Goal: Task Accomplishment & Management: Use online tool/utility

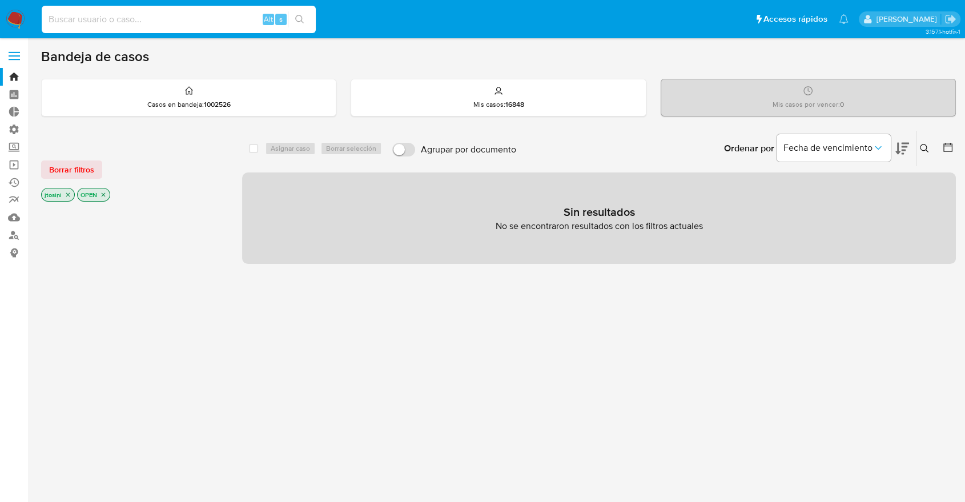
click at [170, 25] on input at bounding box center [179, 19] width 274 height 15
paste input "huEndcPG5Axlfe3p0R45jwZJ"
type input "huEndcPG5Axlfe3p0R45jwZJ"
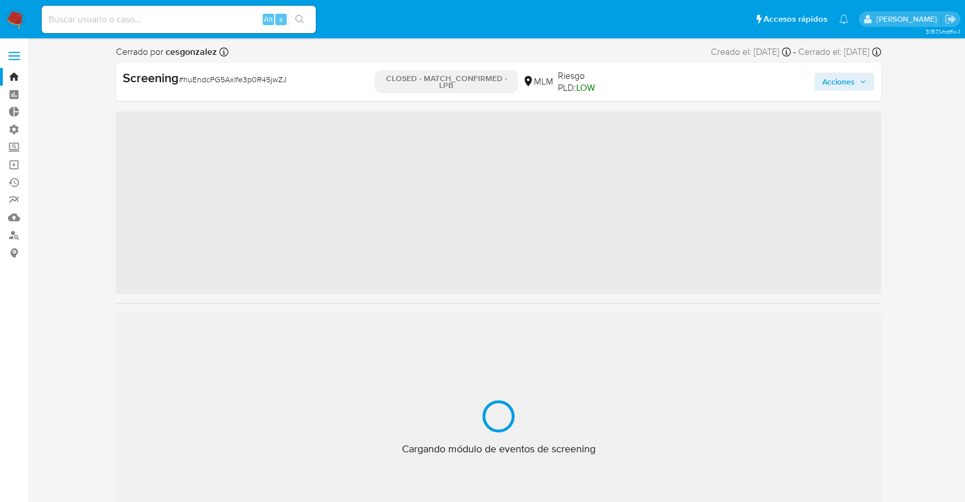
scroll to position [483, 0]
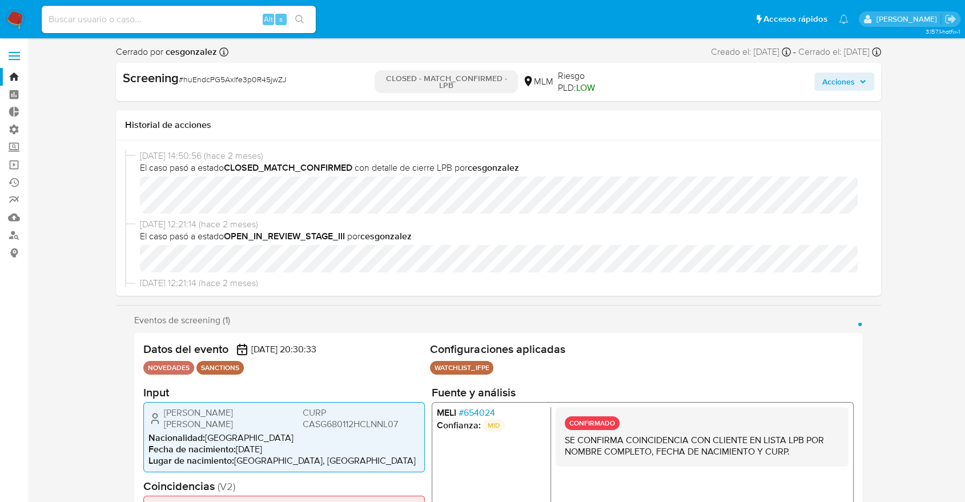
select select "10"
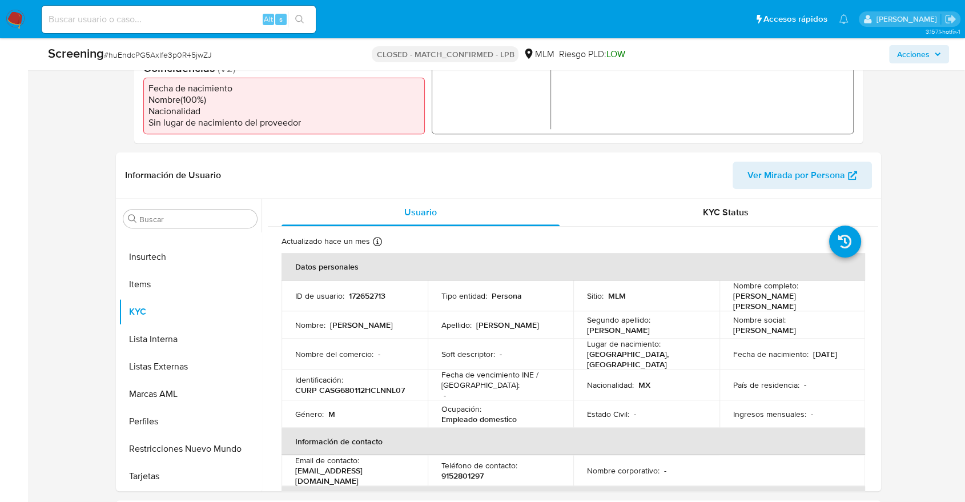
scroll to position [380, 0]
click at [202, 214] on input "Buscar" at bounding box center [195, 219] width 113 height 10
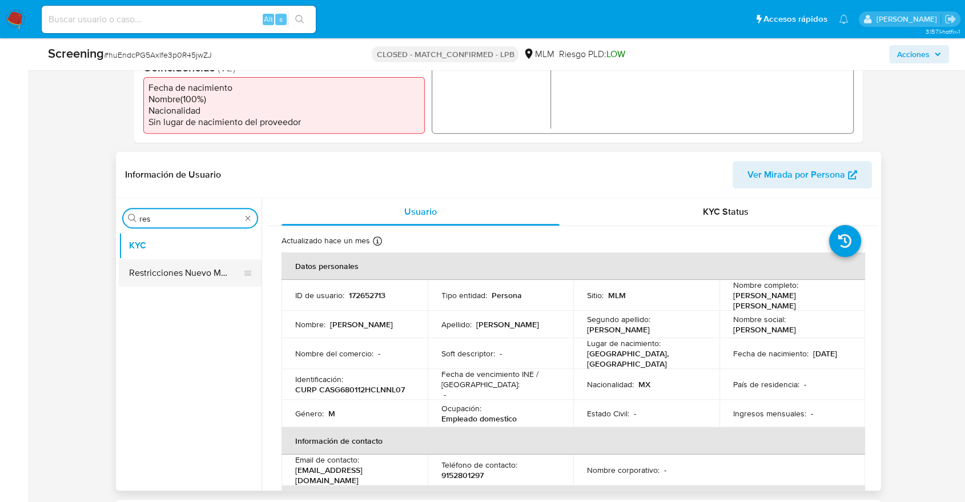
type input "res"
click at [188, 270] on button "Restricciones Nuevo Mundo" at bounding box center [186, 272] width 134 height 27
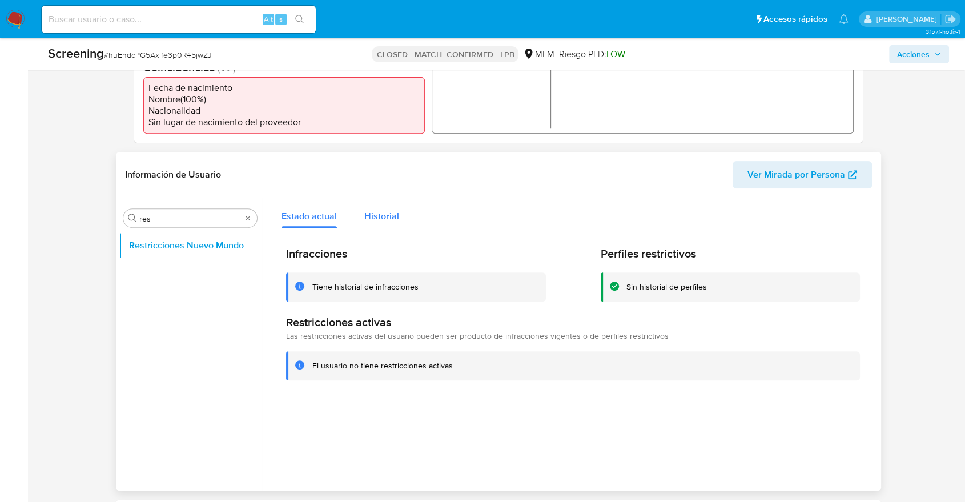
click at [384, 213] on span "Historial" at bounding box center [381, 216] width 35 height 13
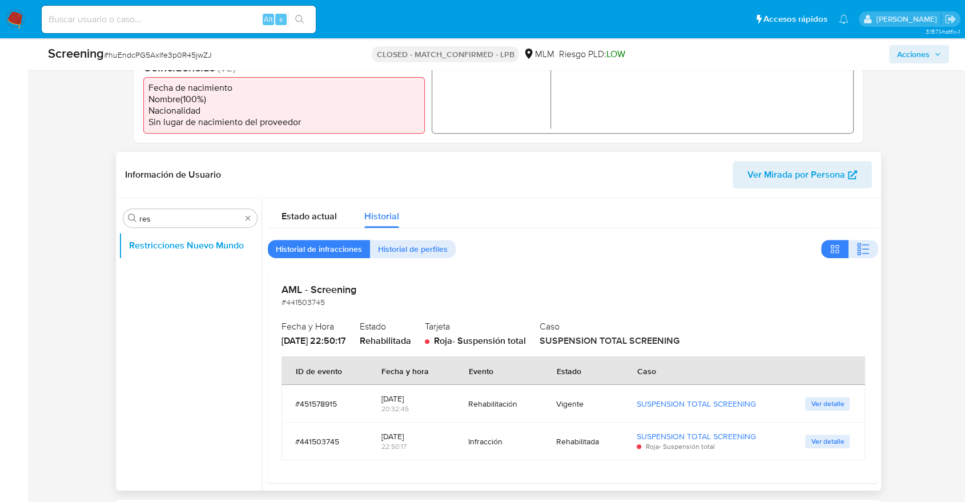
click at [315, 191] on div "Información de Usuario Ver Mirada por Persona" at bounding box center [498, 175] width 765 height 46
click at [312, 218] on span "Estado actual" at bounding box center [309, 216] width 55 height 13
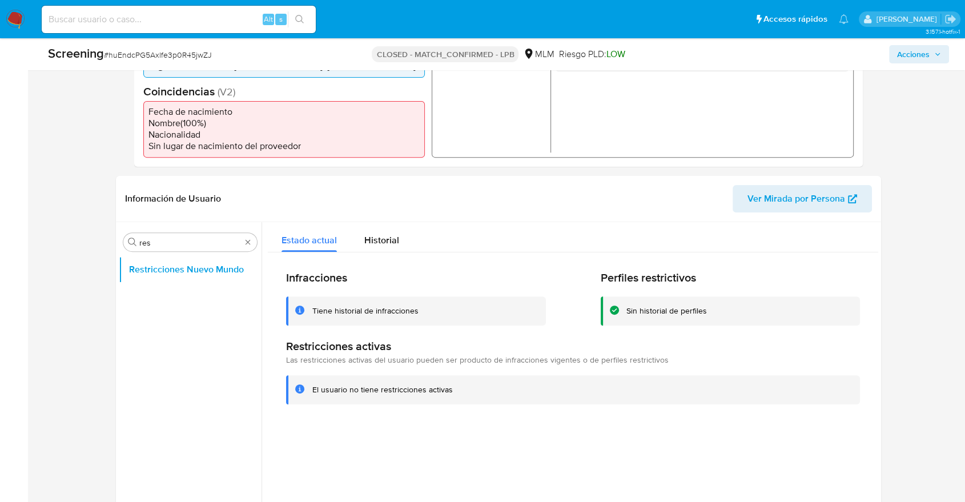
scroll to position [389, 0]
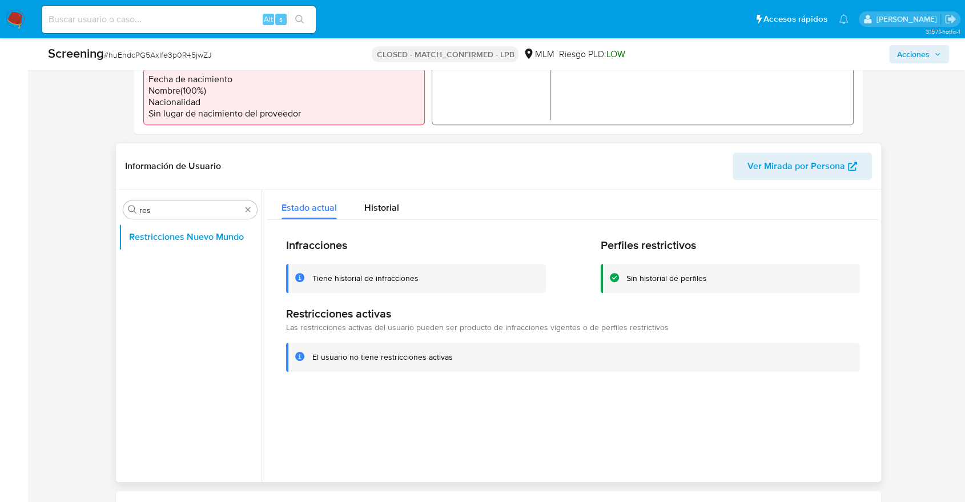
click at [219, 301] on ul "Restricciones Nuevo Mundo" at bounding box center [190, 352] width 143 height 258
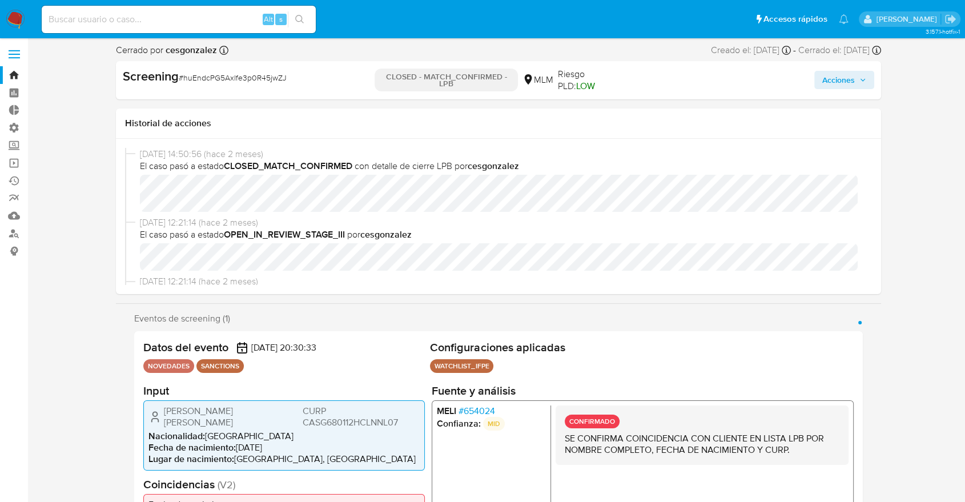
scroll to position [0, 0]
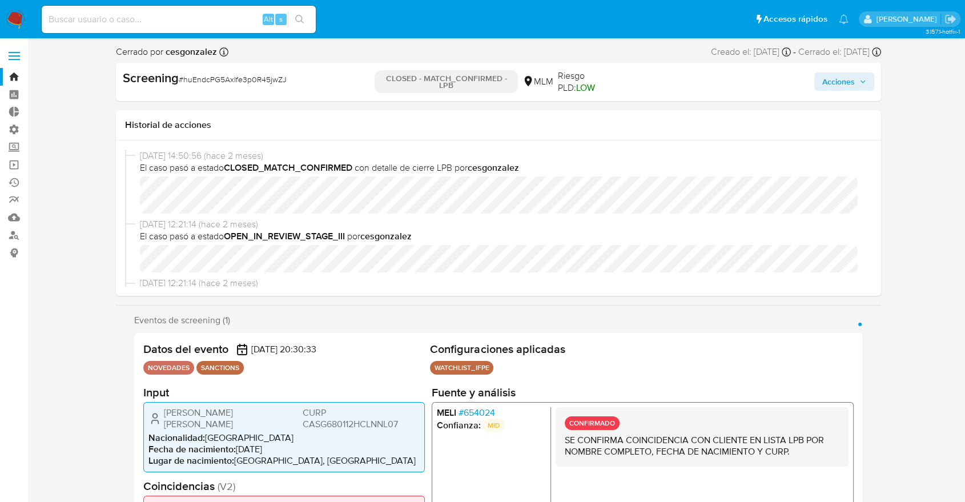
click at [166, 233] on span "El caso pasó a estado OPEN_IN_REVIEW_STAGE_III por cesgonzalez" at bounding box center [504, 236] width 728 height 13
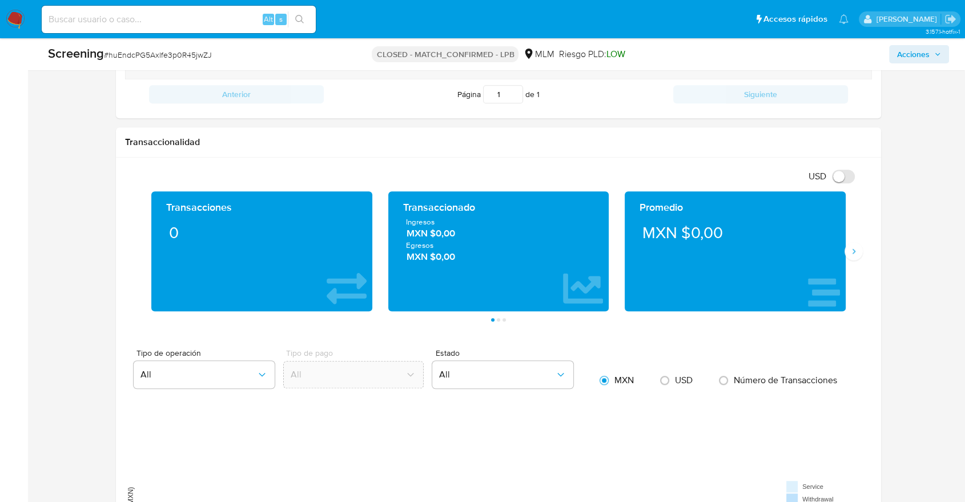
scroll to position [132, 0]
